Goal: Task Accomplishment & Management: Use online tool/utility

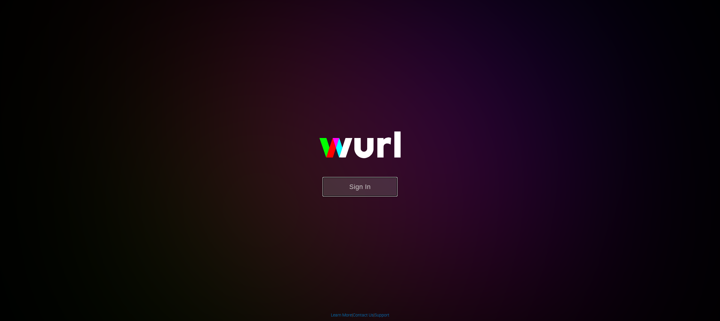
click at [365, 190] on button "Sign In" at bounding box center [359, 186] width 75 height 19
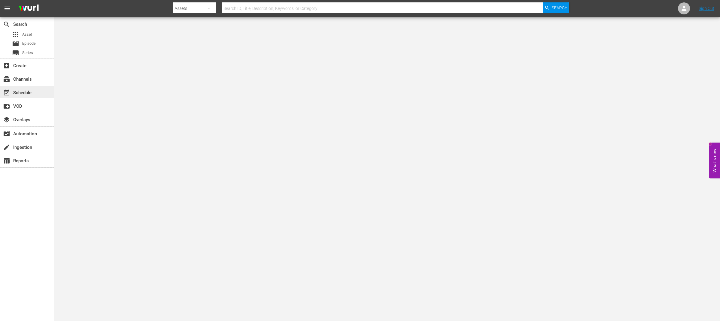
click at [20, 91] on div "event_available Schedule" at bounding box center [17, 91] width 34 height 5
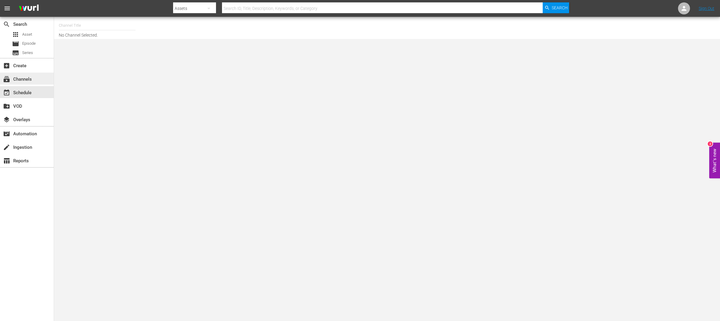
click at [26, 79] on div "subscriptions Channels" at bounding box center [17, 78] width 34 height 5
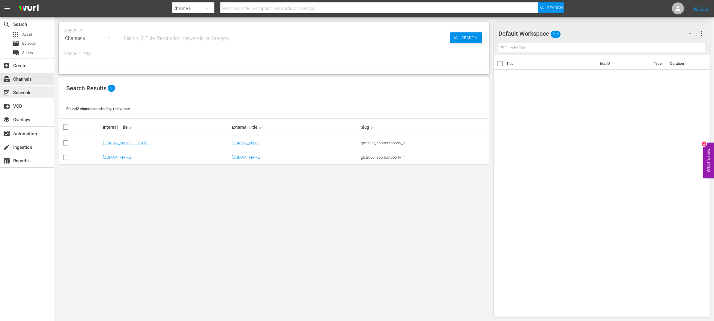
click at [26, 91] on div "event_available Schedule" at bounding box center [17, 91] width 34 height 5
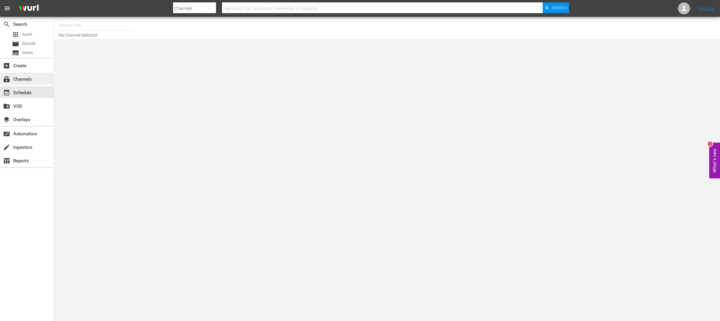
click at [24, 75] on div "subscriptions Channels" at bounding box center [27, 79] width 54 height 12
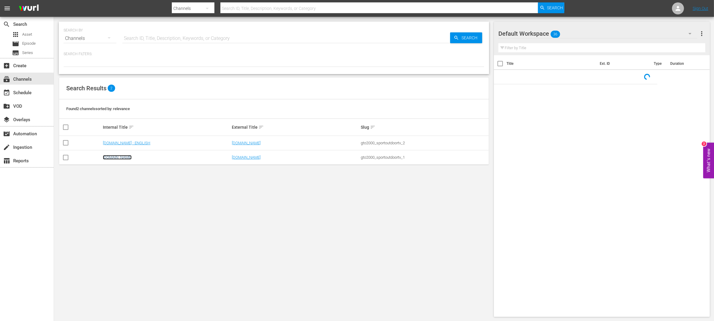
click at [128, 157] on link "[DOMAIN_NAME]" at bounding box center [117, 157] width 29 height 4
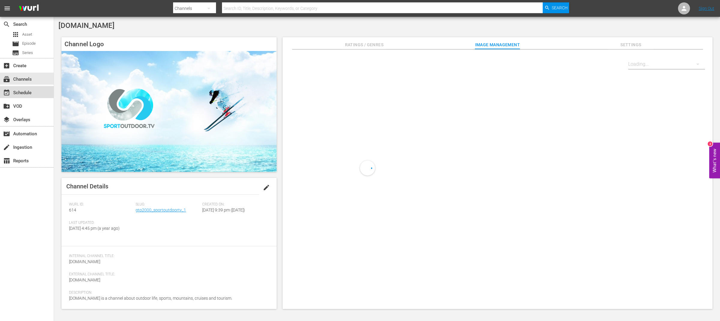
click at [31, 91] on div "event_available Schedule" at bounding box center [17, 91] width 34 height 5
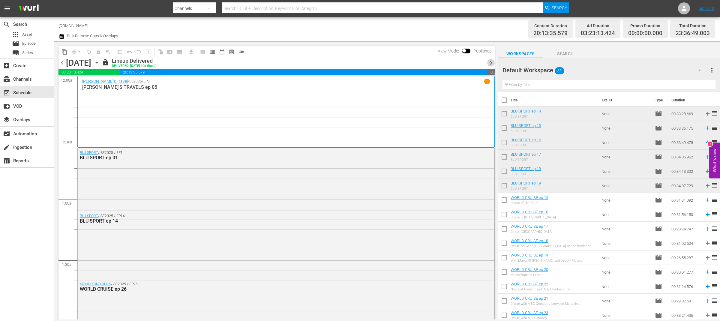
click at [491, 62] on span "chevron_right" at bounding box center [490, 62] width 7 height 7
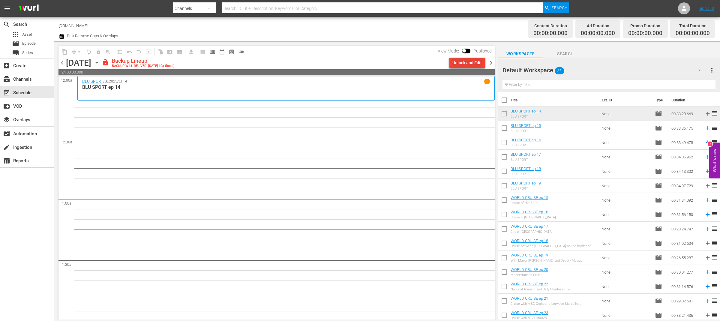
click at [477, 62] on div "Unlock and Edit" at bounding box center [466, 62] width 29 height 11
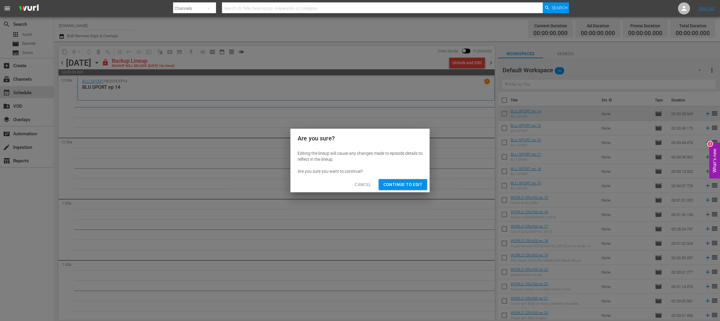
click at [409, 187] on span "Continue to Edit" at bounding box center [402, 184] width 39 height 7
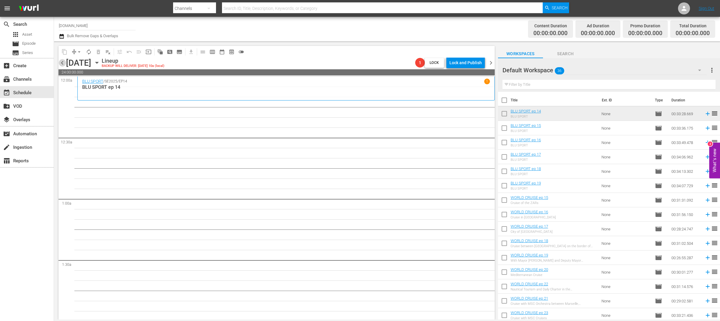
click at [62, 62] on span "chevron_left" at bounding box center [61, 62] width 7 height 7
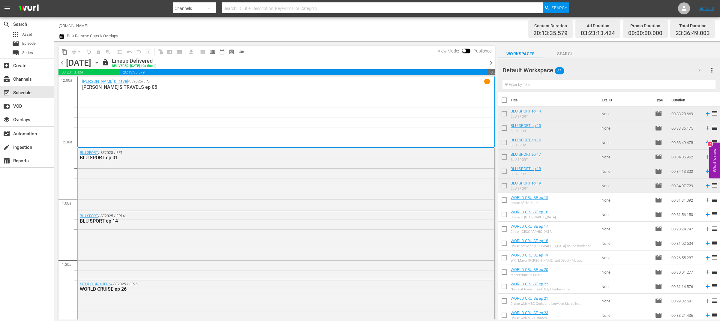
scroll to position [304, 0]
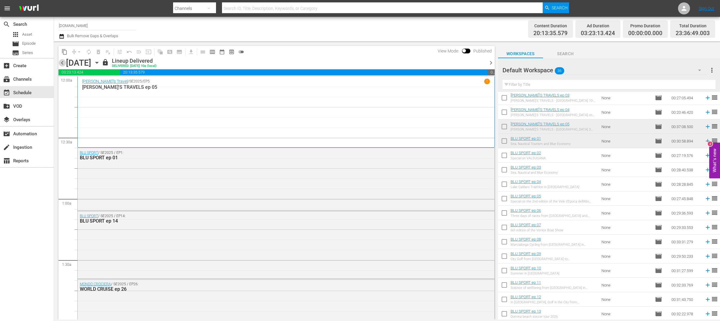
click at [63, 65] on span "chevron_left" at bounding box center [61, 62] width 7 height 7
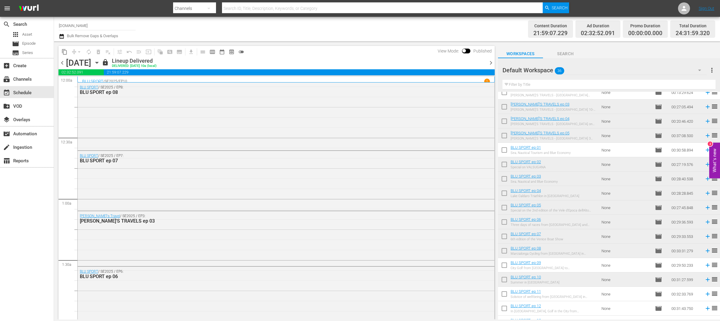
scroll to position [304, 0]
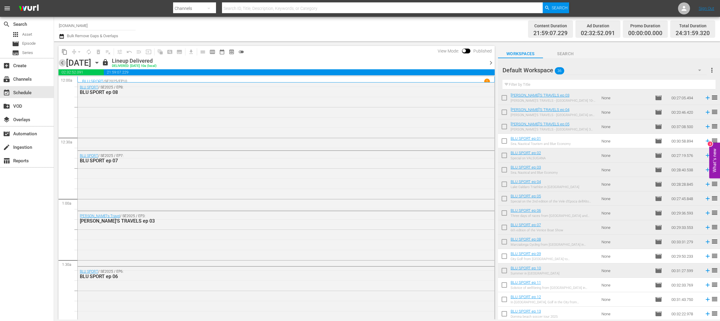
click at [63, 61] on span "chevron_left" at bounding box center [61, 62] width 7 height 7
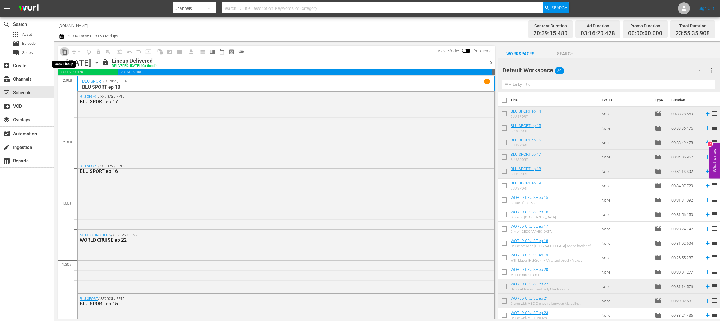
click at [65, 49] on span "content_copy" at bounding box center [64, 52] width 6 height 6
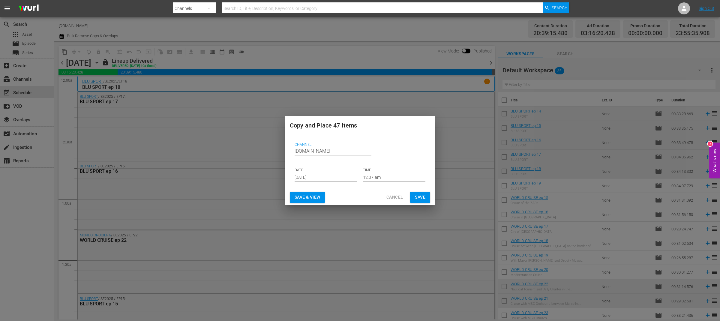
click at [335, 176] on input "[DATE]" at bounding box center [325, 177] width 62 height 9
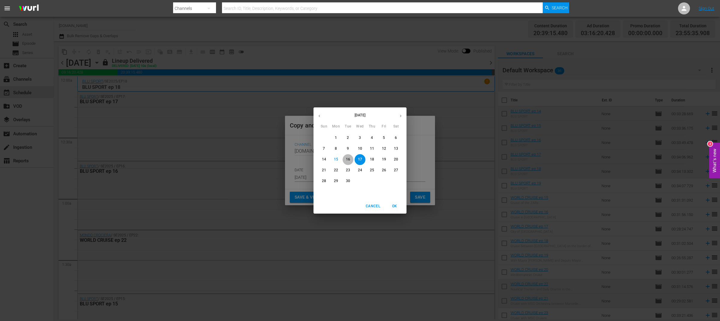
click at [350, 160] on p "16" at bounding box center [348, 159] width 4 height 5
type input "[DATE]"
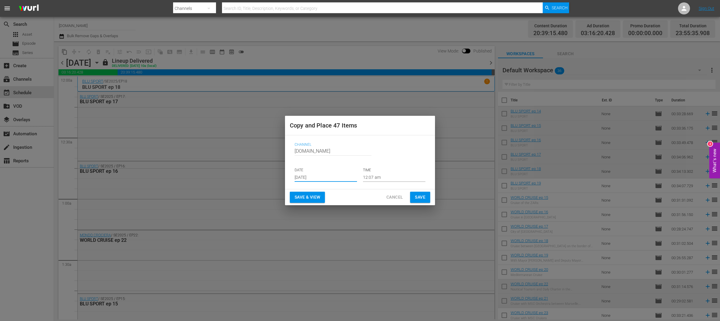
click at [310, 195] on span "Save & View" at bounding box center [306, 196] width 25 height 7
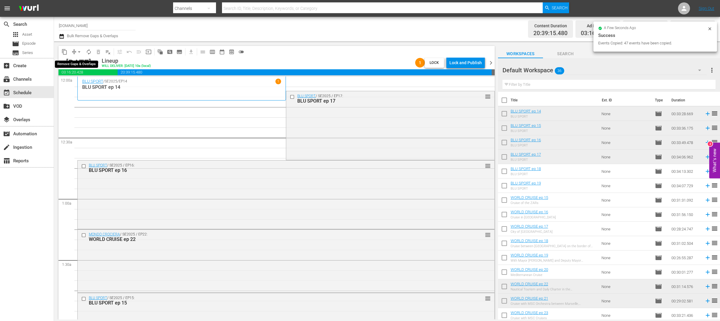
click at [77, 52] on span "arrow_drop_down" at bounding box center [79, 52] width 6 height 6
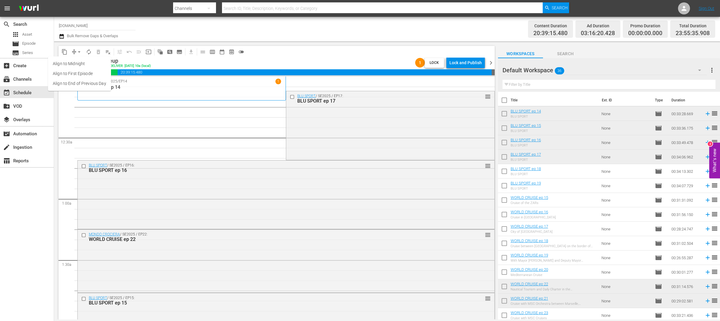
click at [94, 85] on li "Align to End of Previous Day" at bounding box center [79, 84] width 63 height 10
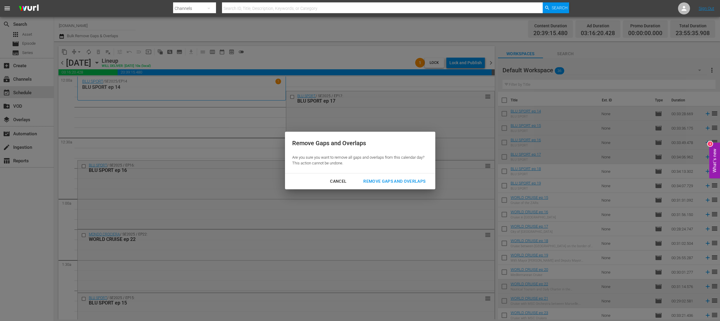
click at [376, 183] on div "Remove Gaps and Overlaps" at bounding box center [394, 180] width 72 height 7
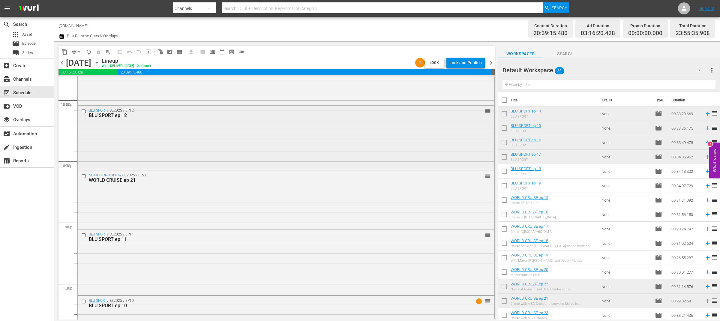
scroll to position [2707, 0]
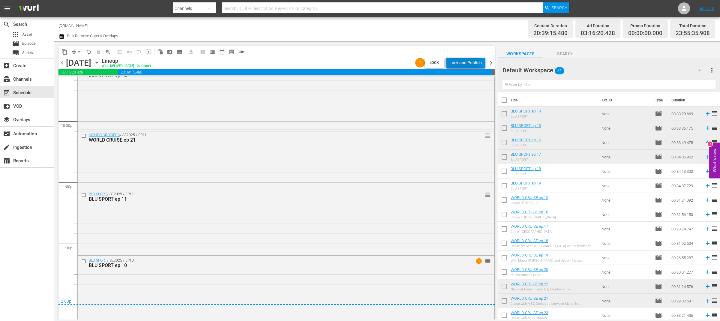
click at [463, 64] on div "Lock and Publish" at bounding box center [465, 62] width 32 height 11
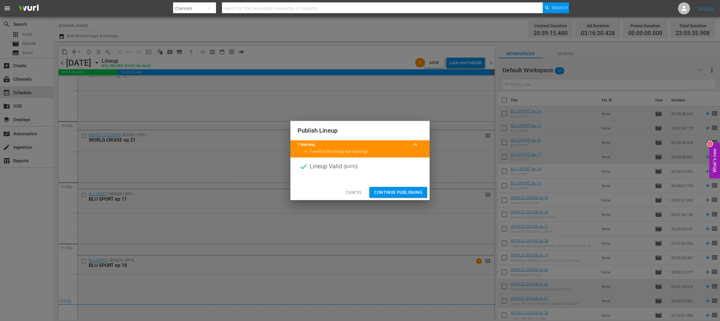
click at [394, 189] on span "Continue Publishing" at bounding box center [398, 192] width 48 height 7
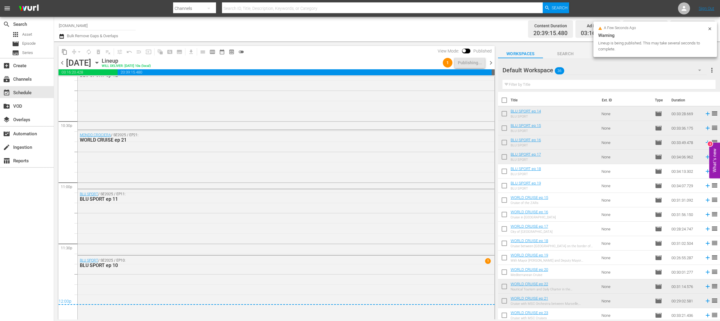
click at [491, 64] on span "chevron_right" at bounding box center [490, 62] width 7 height 7
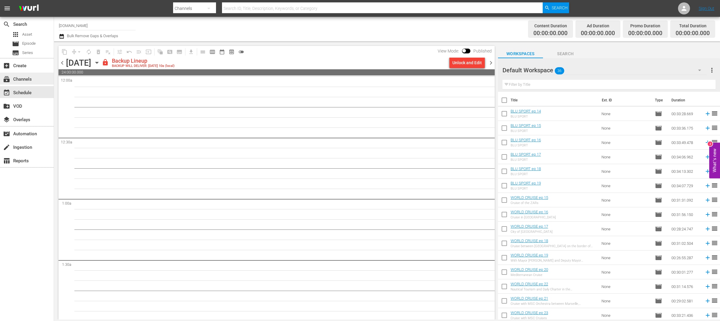
click at [20, 80] on div "subscriptions Channels" at bounding box center [17, 78] width 34 height 5
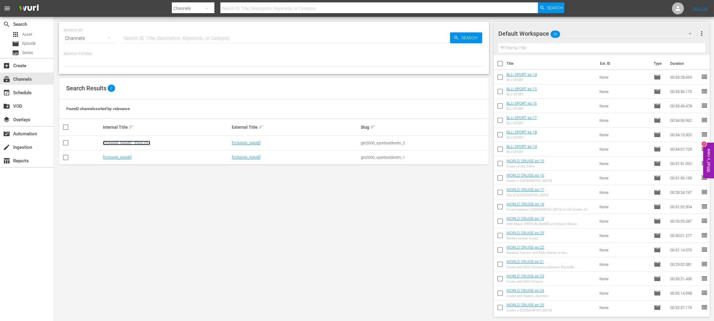
click at [147, 143] on link "[DOMAIN_NAME] - ENGLISH" at bounding box center [126, 143] width 47 height 4
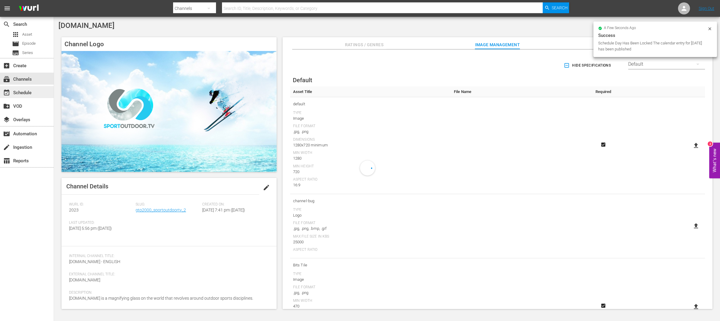
click at [28, 91] on div "event_available Schedule" at bounding box center [17, 91] width 34 height 5
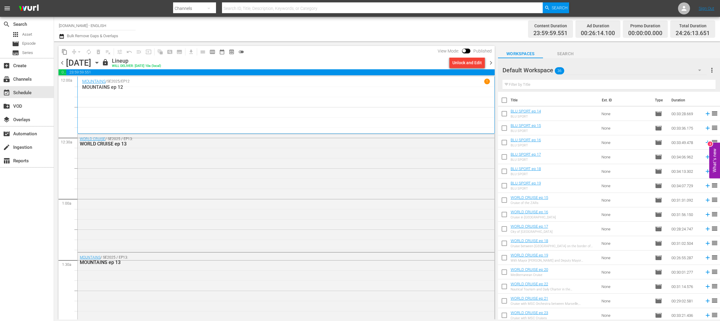
click at [100, 64] on icon "button" at bounding box center [97, 62] width 7 height 7
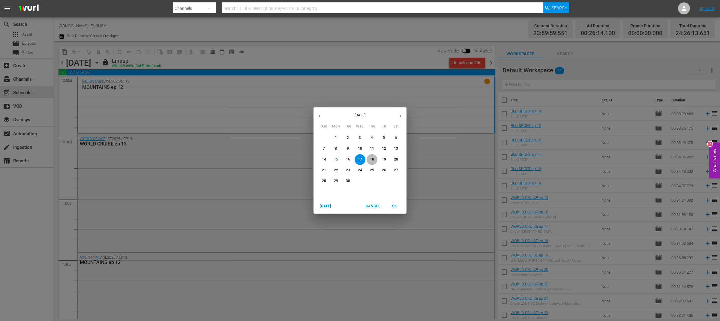
click at [374, 159] on p "18" at bounding box center [372, 159] width 4 height 5
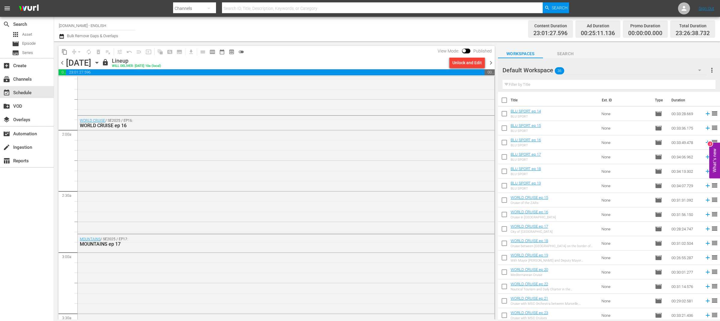
scroll to position [204, 0]
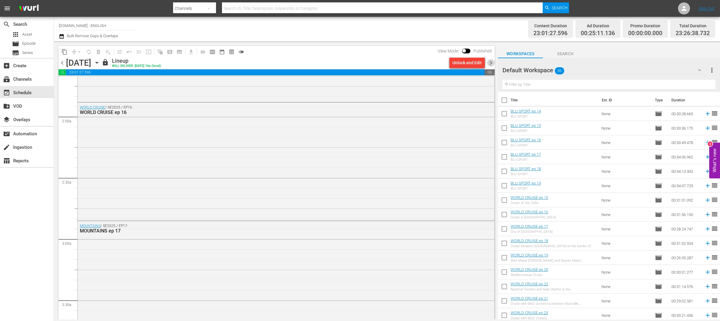
click at [490, 63] on span "chevron_right" at bounding box center [490, 62] width 7 height 7
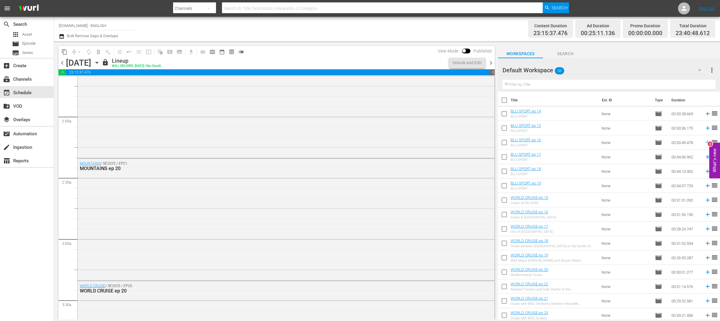
scroll to position [194, 0]
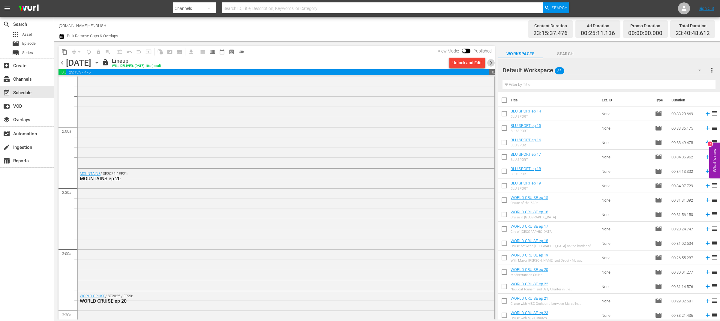
click at [490, 63] on span "chevron_right" at bounding box center [490, 62] width 7 height 7
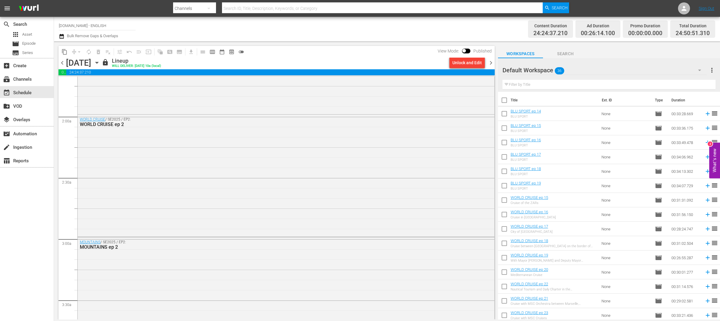
scroll to position [194, 0]
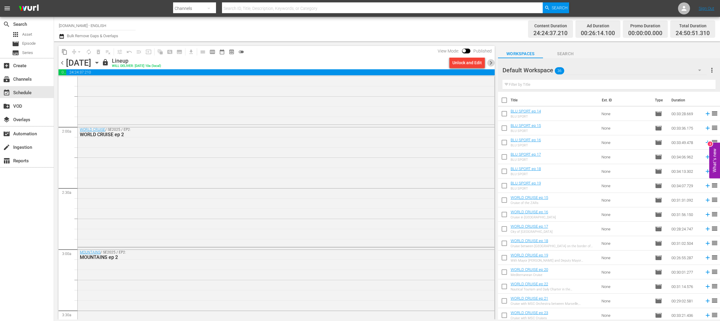
click at [490, 63] on span "chevron_right" at bounding box center [490, 62] width 7 height 7
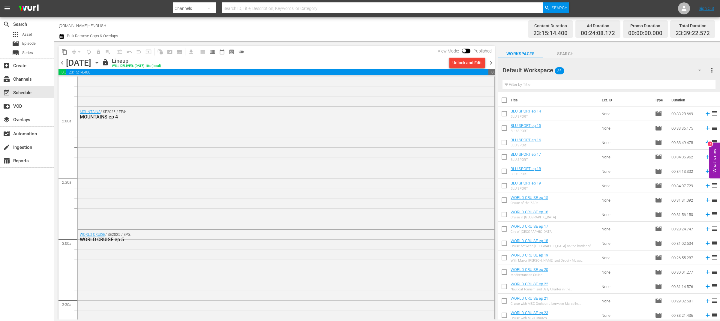
scroll to position [194, 0]
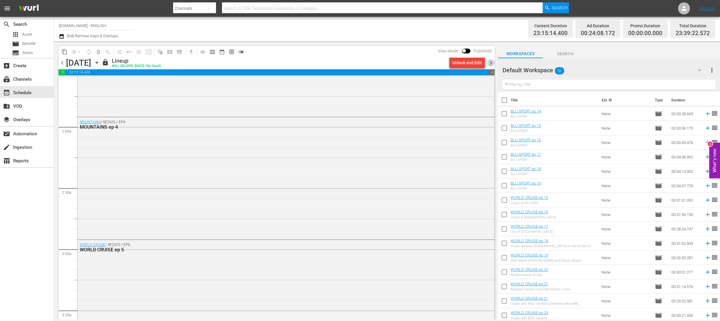
click at [490, 63] on span "chevron_right" at bounding box center [490, 62] width 7 height 7
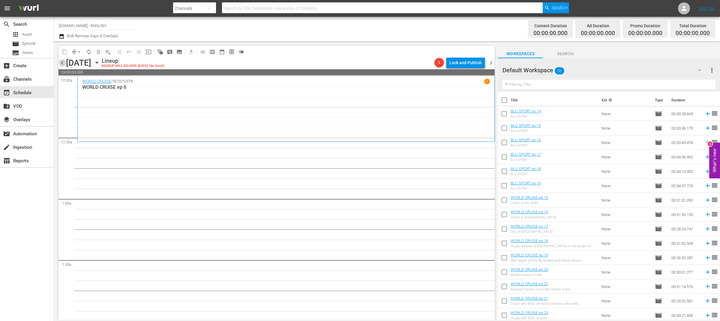
click at [64, 63] on span "chevron_left" at bounding box center [61, 62] width 7 height 7
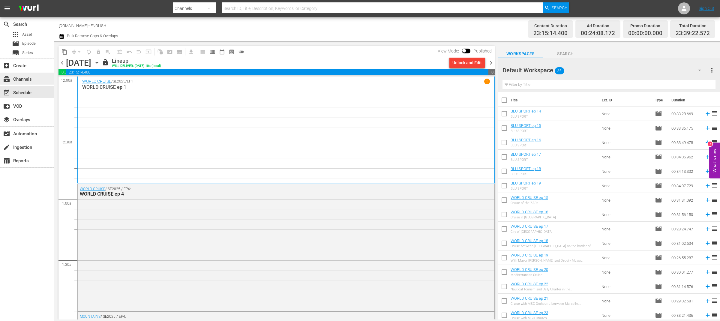
click at [35, 80] on div "subscriptions Channels" at bounding box center [27, 79] width 54 height 12
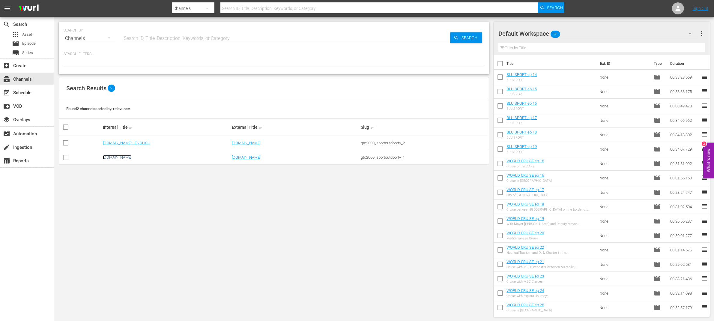
click at [125, 159] on link "[DOMAIN_NAME]" at bounding box center [117, 157] width 29 height 4
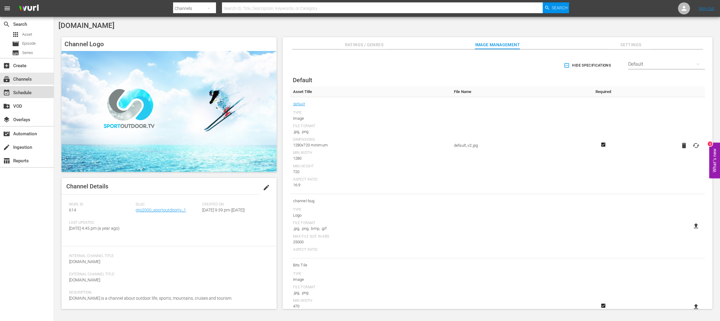
click at [28, 93] on div "event_available Schedule" at bounding box center [17, 91] width 34 height 5
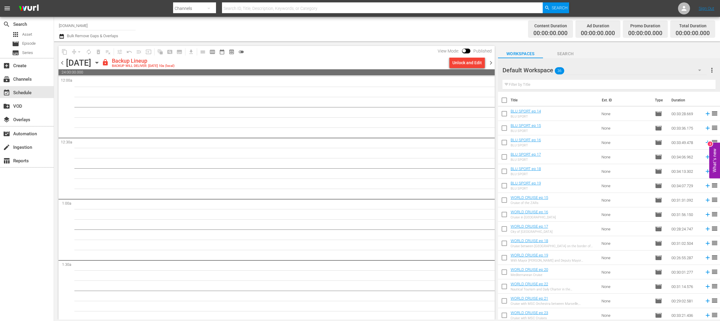
click at [100, 64] on icon "button" at bounding box center [97, 62] width 7 height 7
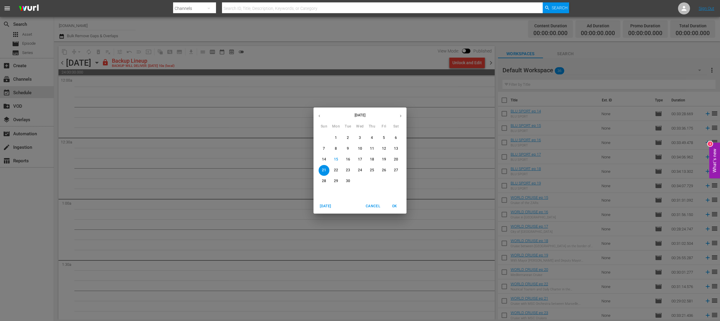
click at [351, 159] on span "16" at bounding box center [347, 159] width 11 height 5
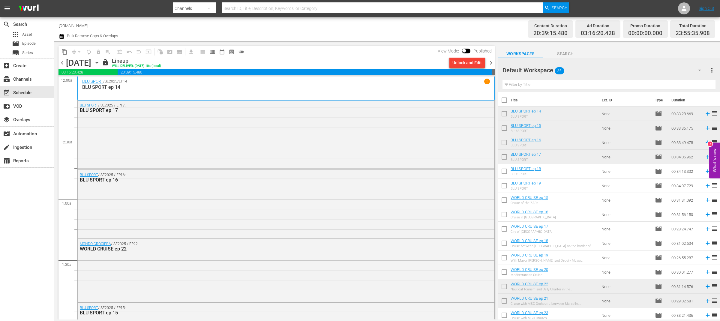
click at [392, 44] on div "content_copy compress arrow_drop_down autorenew_outlined delete_forever_outline…" at bounding box center [275, 180] width 442 height 278
click at [486, 30] on div "Content Duration 20:39:15.480 Ad Duration 03:16:20.428 Promo Duration 00:00:00.…" at bounding box center [565, 29] width 298 height 22
